Goal: Check status: Check status

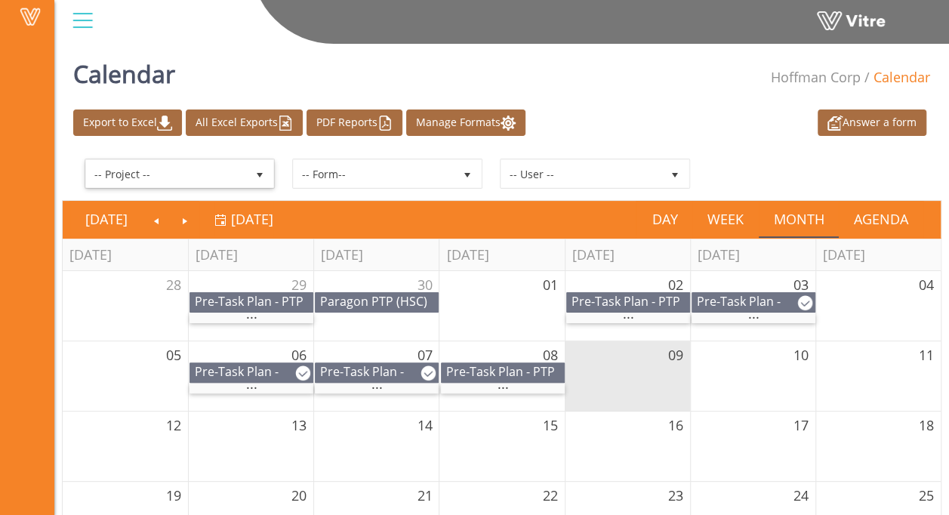
click at [266, 174] on span "select" at bounding box center [259, 173] width 27 height 27
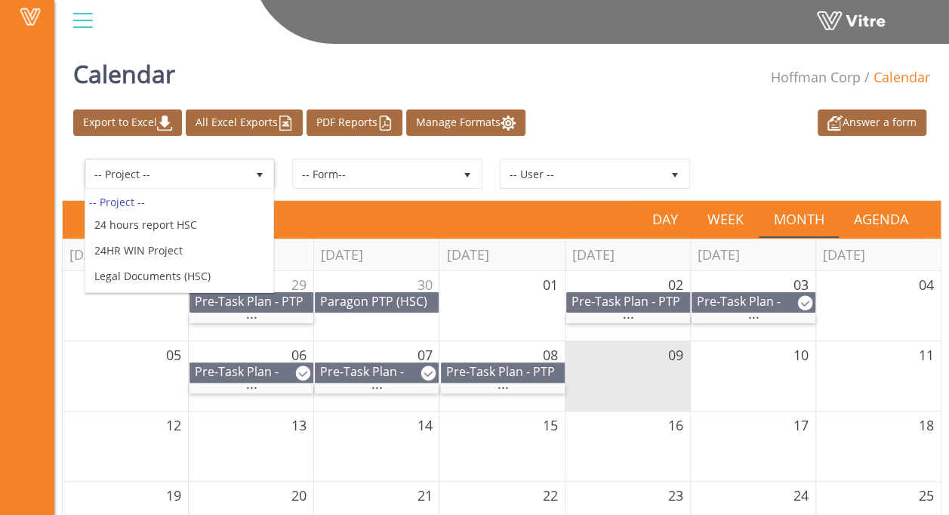
click at [264, 165] on span "select" at bounding box center [259, 174] width 27 height 28
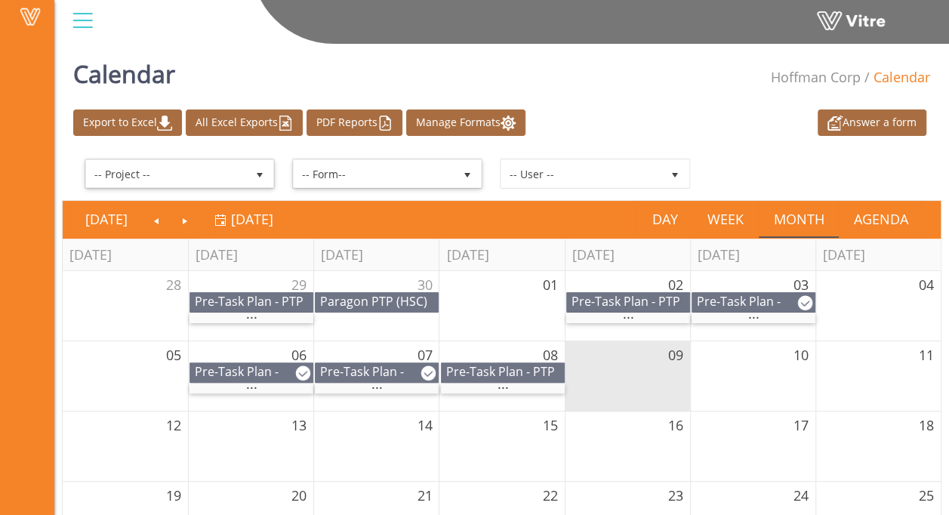
click at [471, 171] on span "select" at bounding box center [467, 175] width 12 height 12
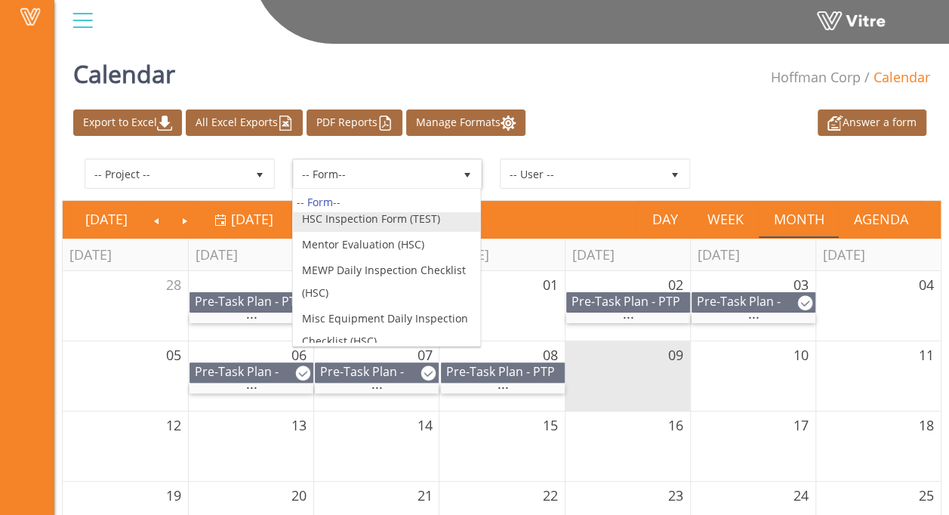
scroll to position [227, 0]
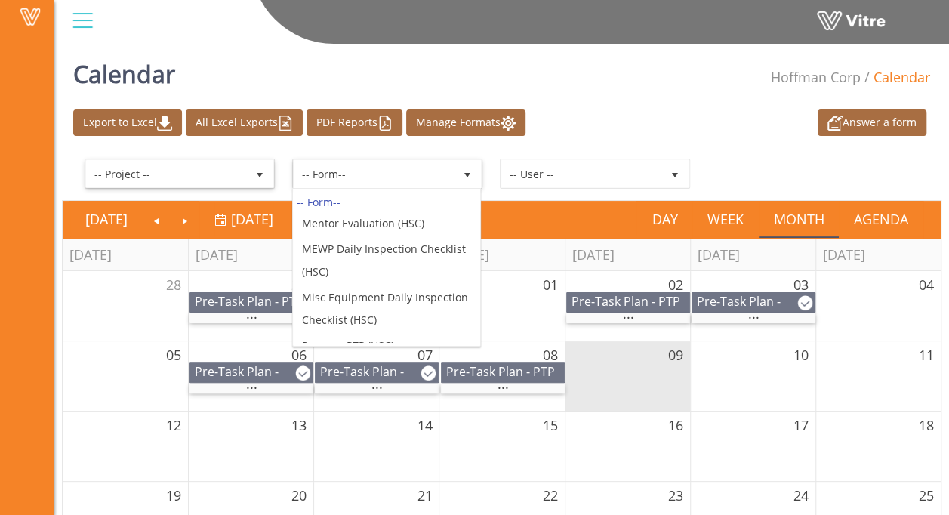
click at [254, 175] on span "select" at bounding box center [260, 175] width 12 height 12
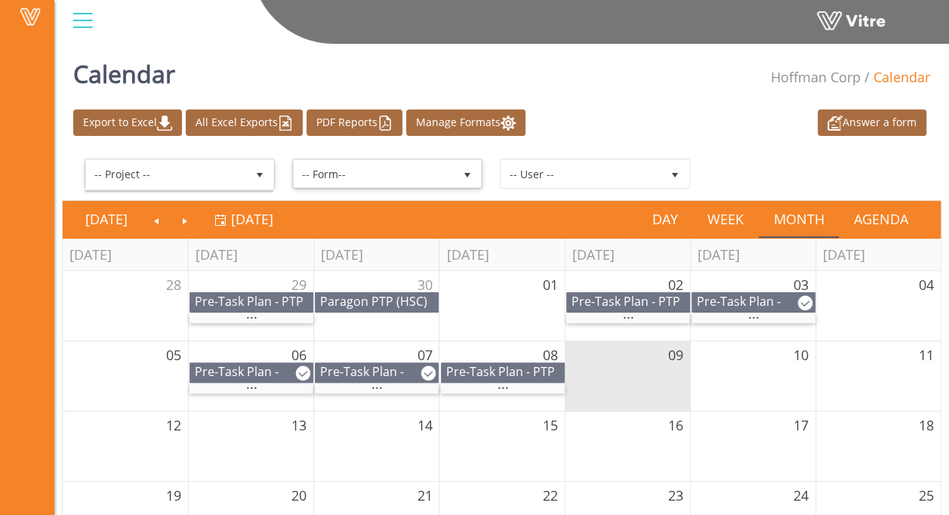
click at [368, 180] on span "-- Form--" at bounding box center [374, 173] width 160 height 27
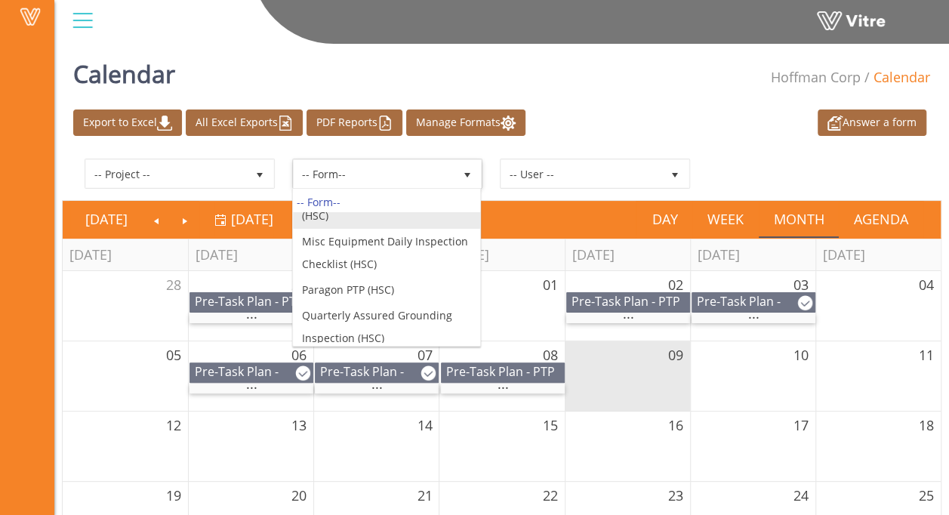
scroll to position [302, 0]
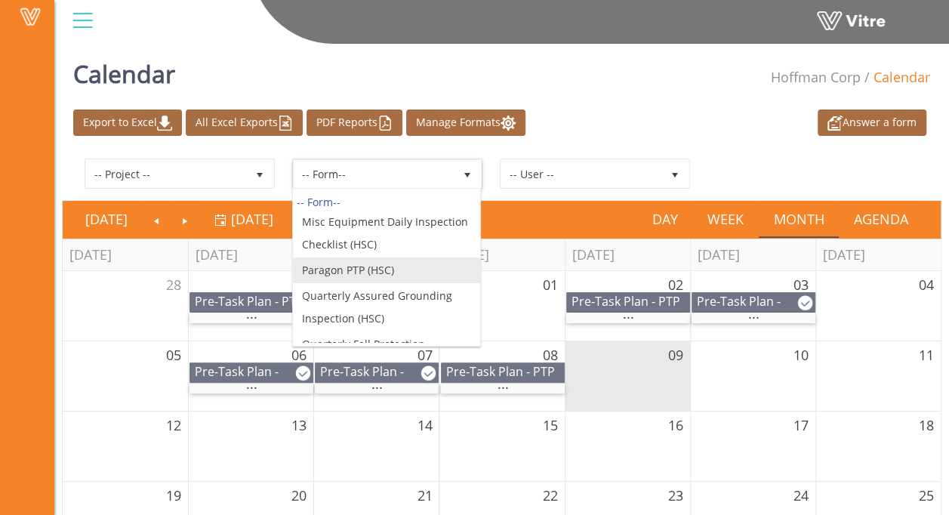
click at [383, 263] on li "Paragon PTP (HSC)" at bounding box center [387, 270] width 188 height 26
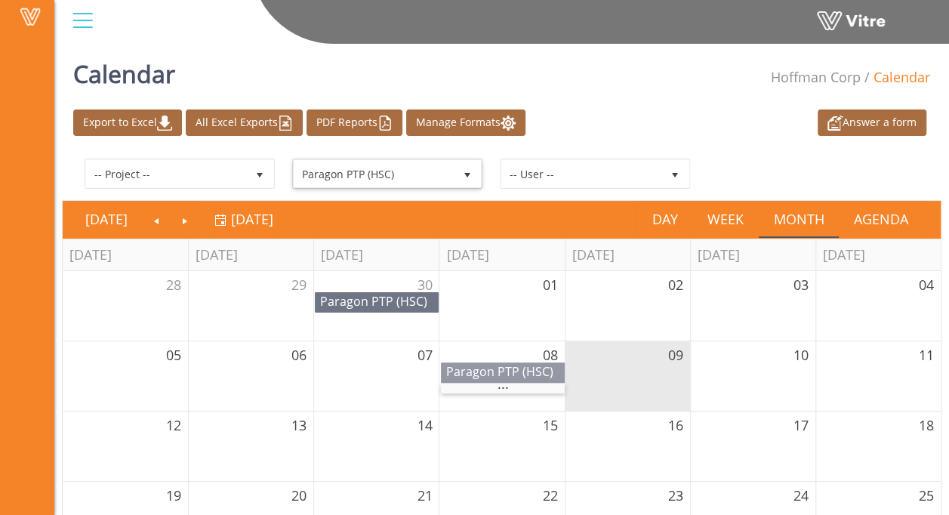
click at [488, 370] on span "Paragon PTP (HSC)" at bounding box center [499, 371] width 107 height 17
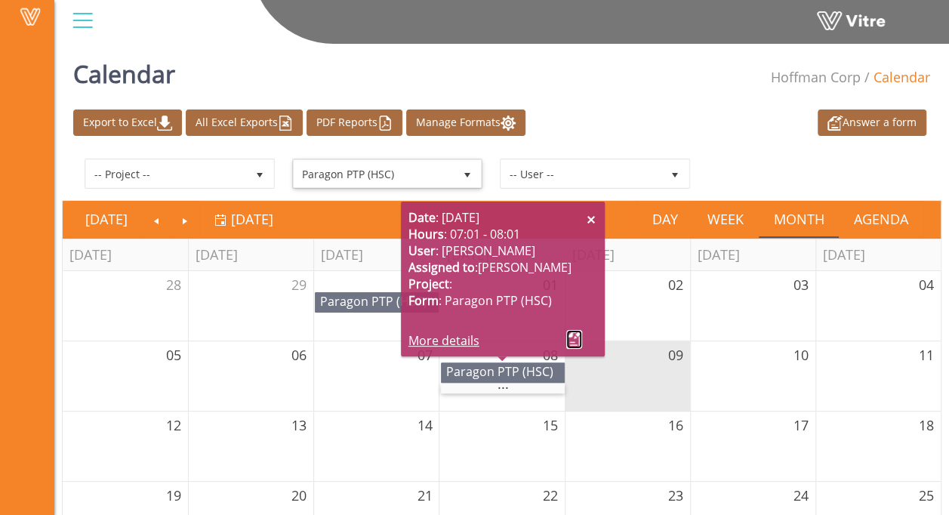
click at [572, 340] on link at bounding box center [574, 339] width 16 height 19
click at [459, 345] on link "More details" at bounding box center [443, 340] width 71 height 17
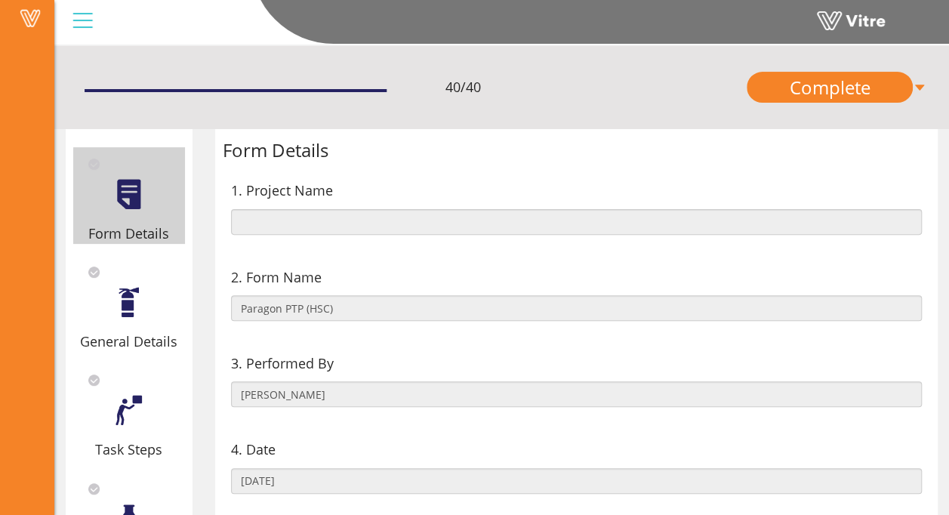
scroll to position [151, 0]
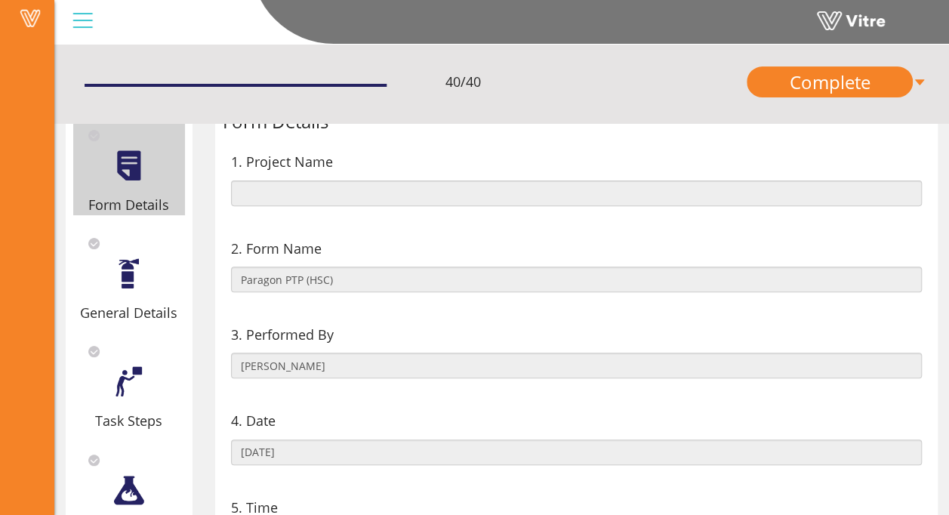
click at [154, 282] on div "General Details" at bounding box center [129, 275] width 112 height 97
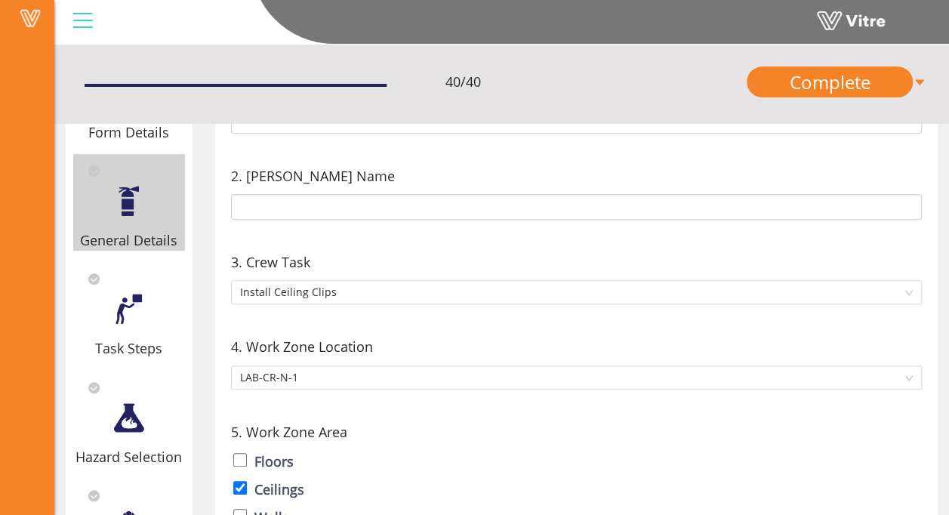
scroll to position [227, 0]
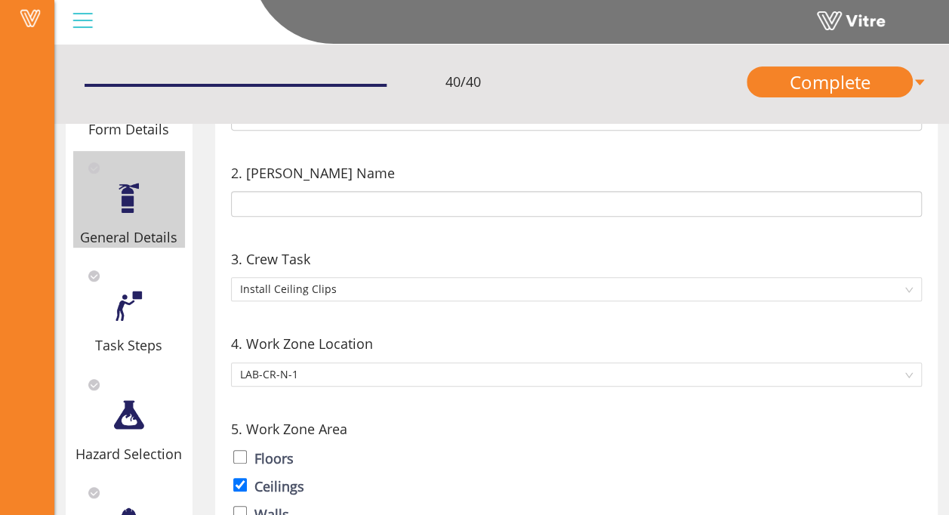
type input "836730 [PERSON_NAME]"
type input "836730 Thomas Foote"
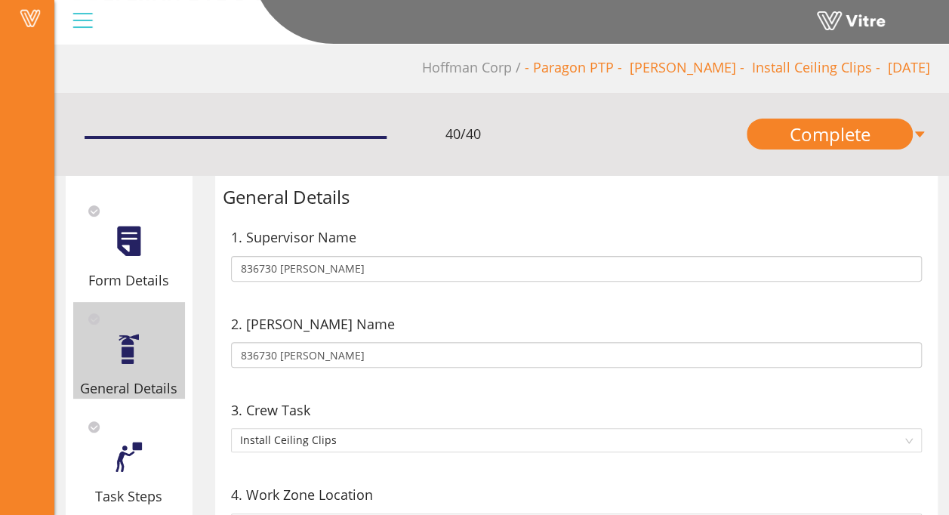
click at [129, 249] on div at bounding box center [129, 241] width 34 height 34
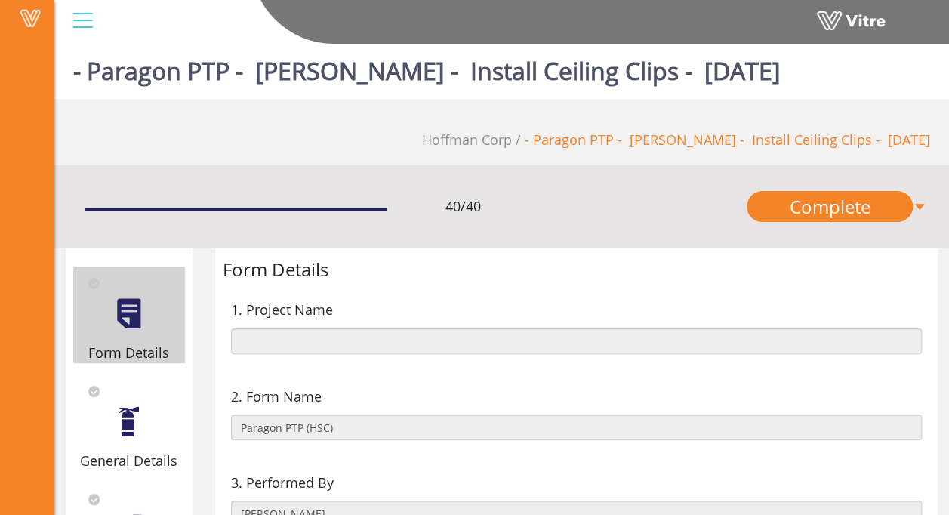
scroll to position [0, 0]
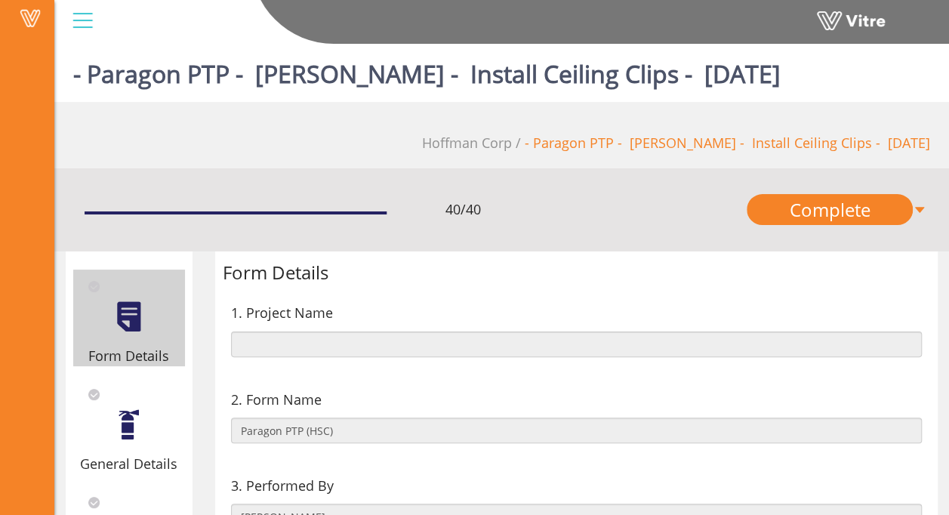
click at [88, 27] on div at bounding box center [83, 20] width 34 height 41
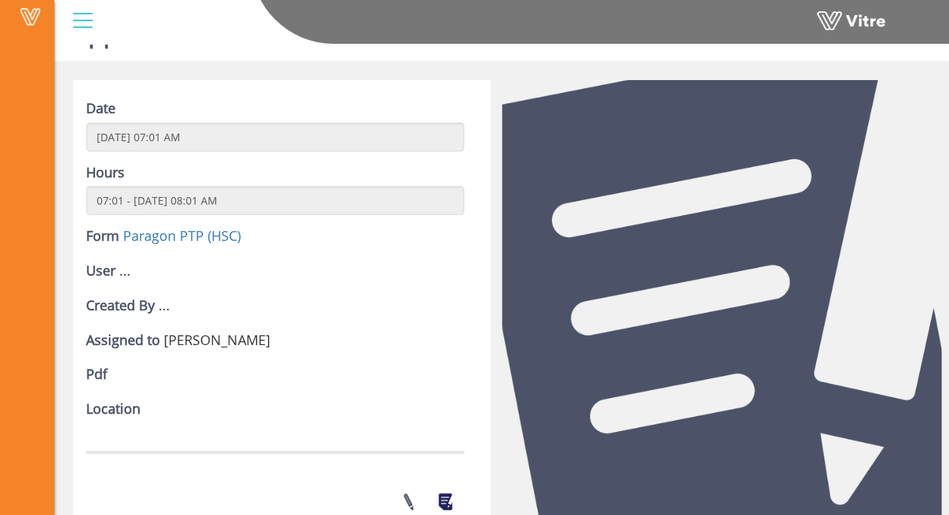
scroll to position [76, 0]
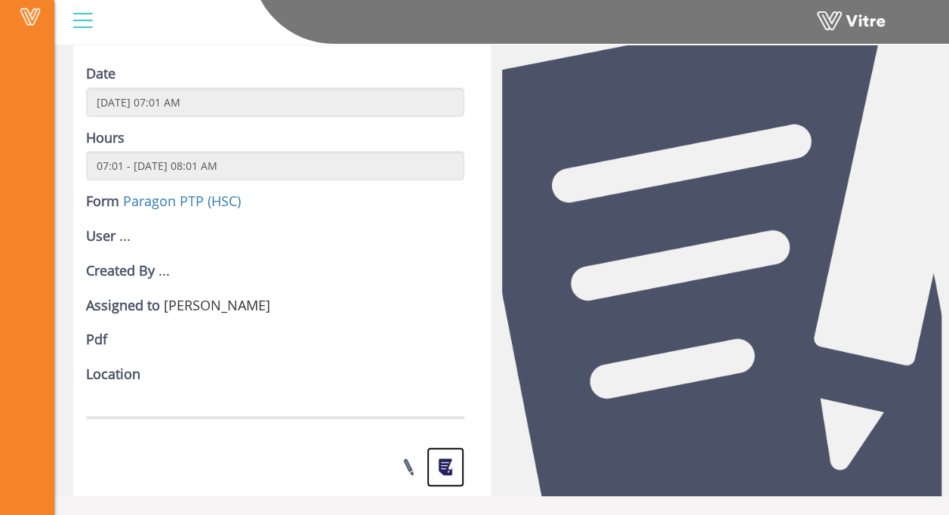
click at [445, 467] on link at bounding box center [446, 467] width 38 height 40
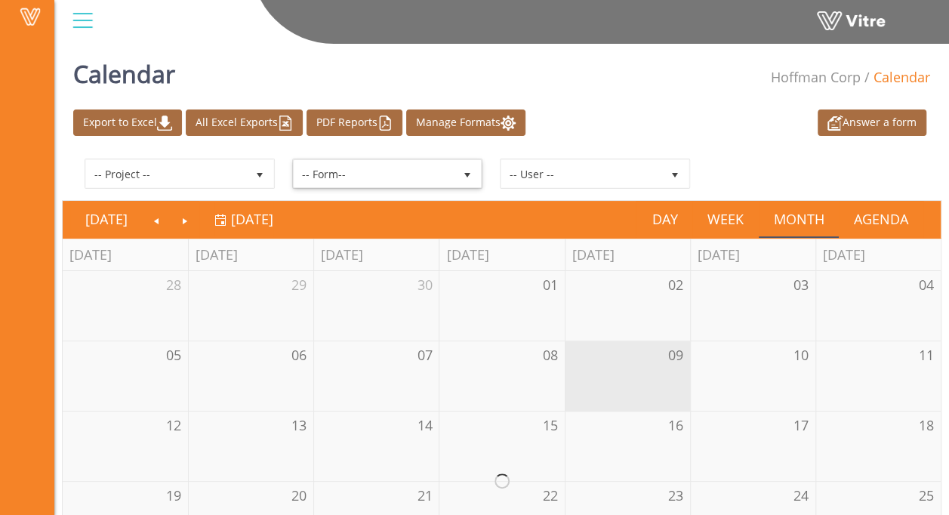
click at [470, 180] on span "select" at bounding box center [467, 173] width 27 height 27
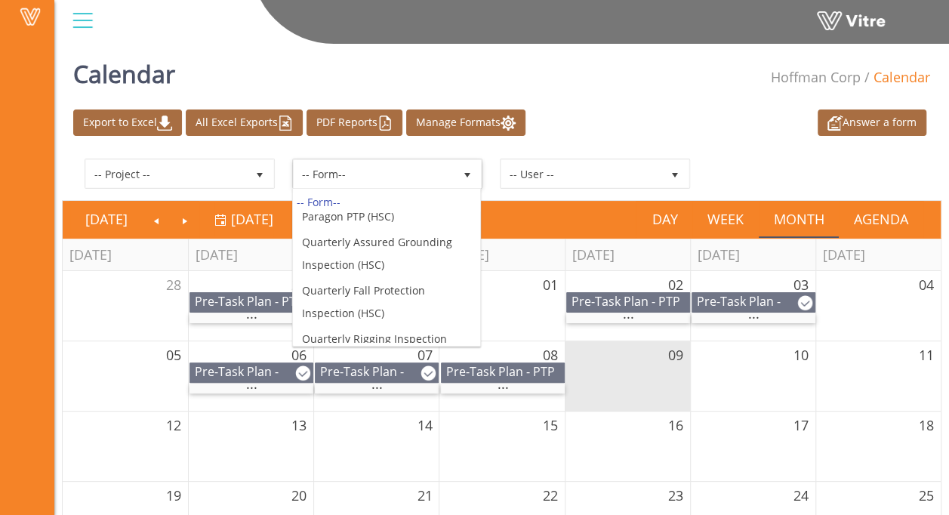
scroll to position [302, 0]
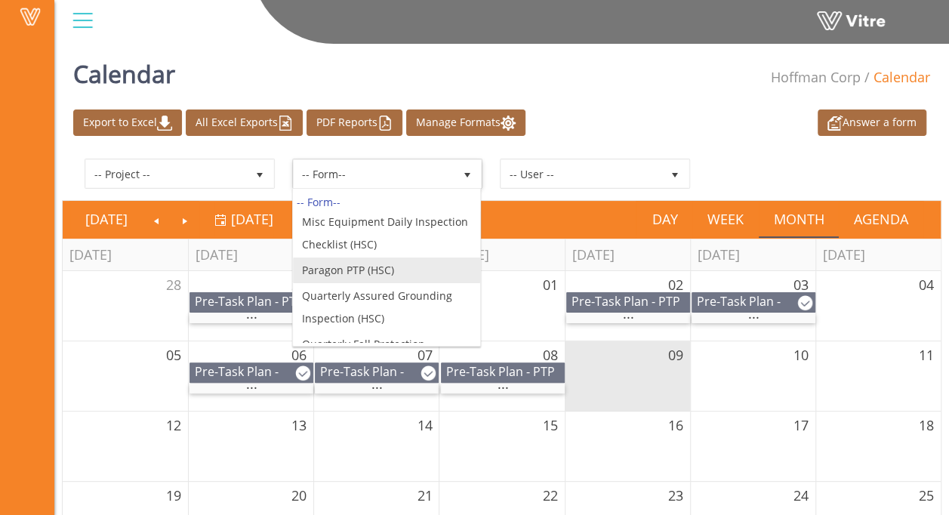
click at [385, 259] on li "Paragon PTP (HSC)" at bounding box center [387, 270] width 188 height 26
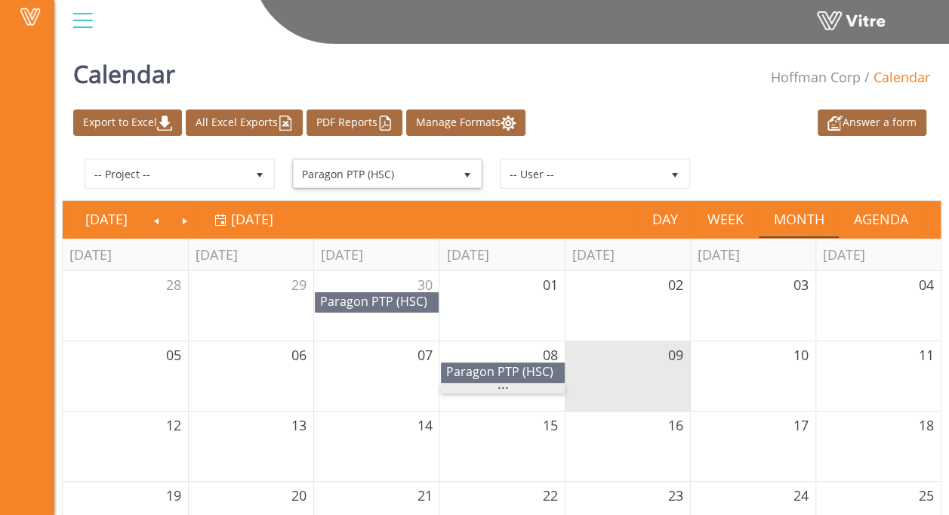
click at [498, 387] on span "..." at bounding box center [503, 384] width 11 height 17
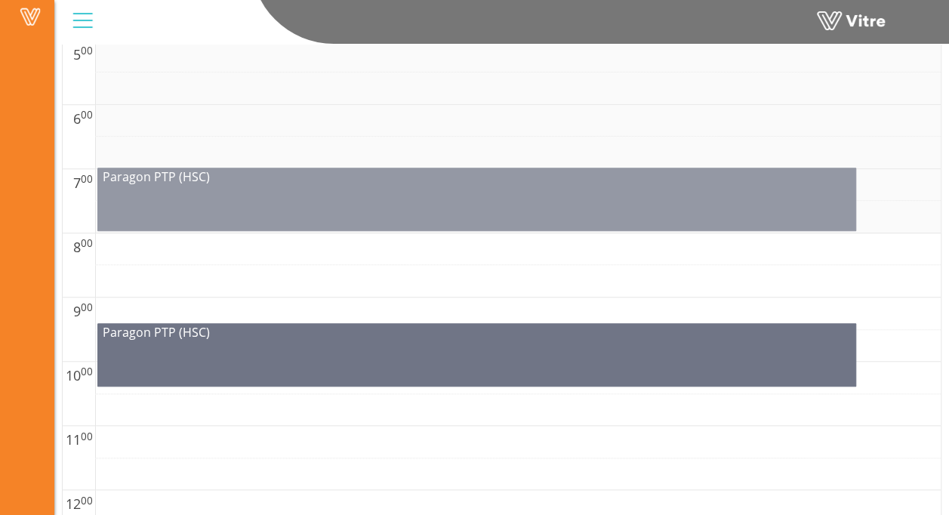
scroll to position [529, 0]
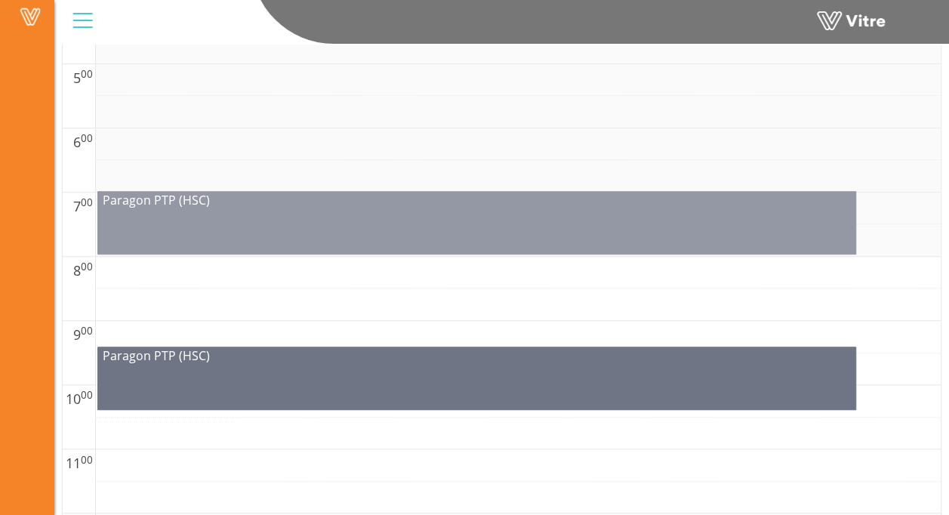
click at [373, 242] on div "Paragon PTP (HSC)" at bounding box center [476, 222] width 759 height 63
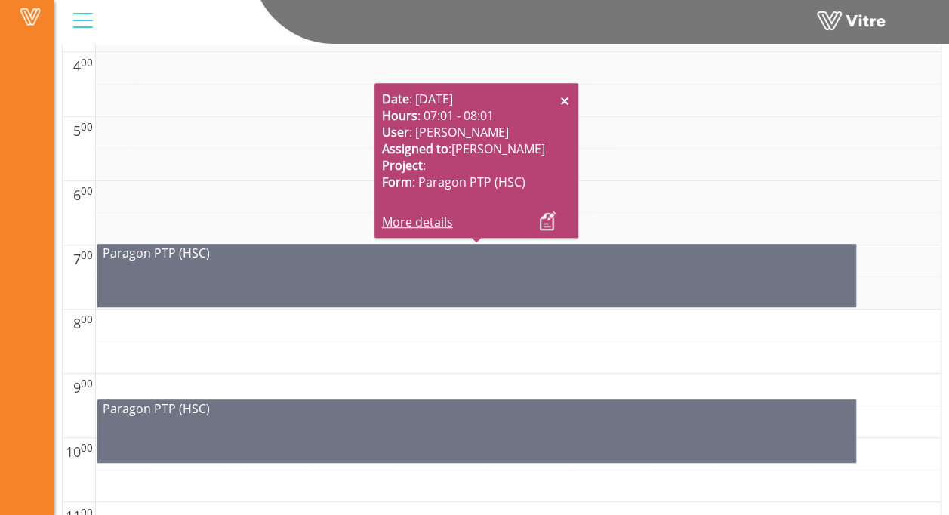
scroll to position [453, 0]
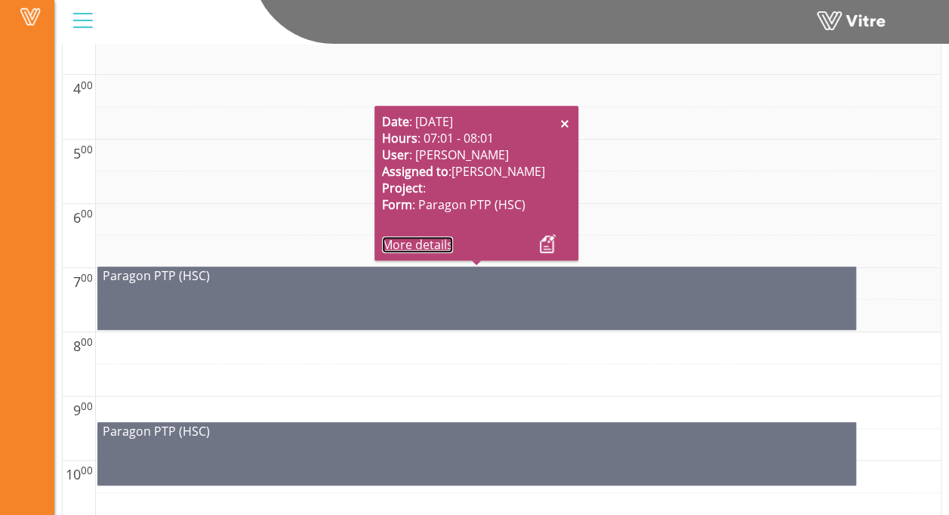
click at [422, 246] on link "More details" at bounding box center [417, 244] width 71 height 17
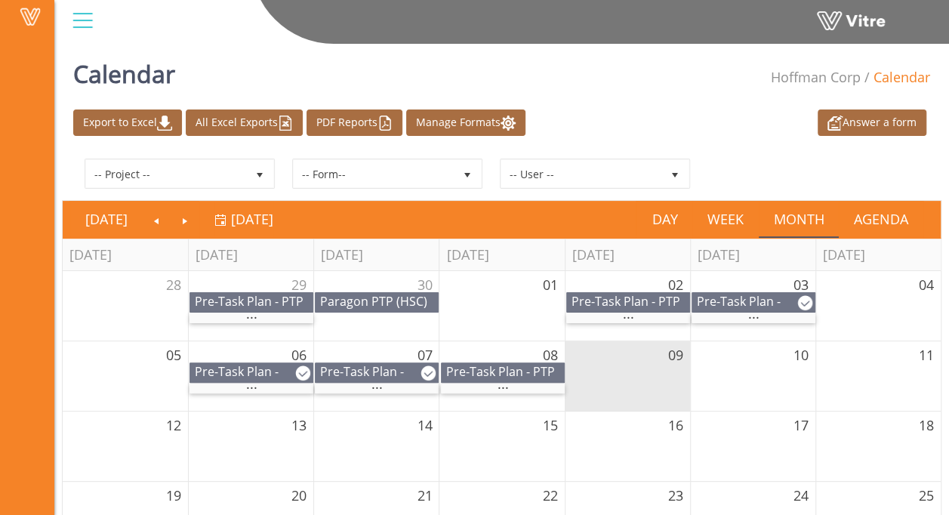
click at [83, 29] on div at bounding box center [83, 20] width 34 height 41
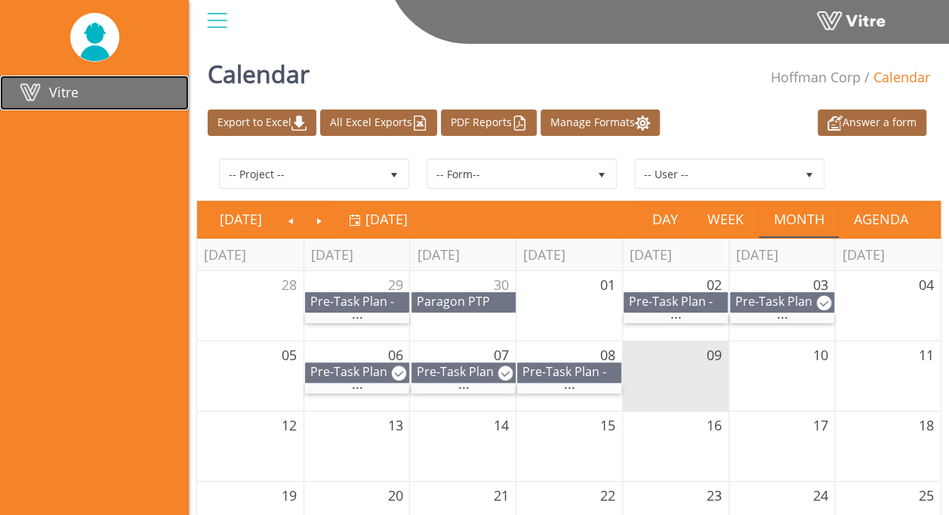
click at [72, 89] on span "Vitre" at bounding box center [63, 92] width 29 height 18
